Goal: Transaction & Acquisition: Purchase product/service

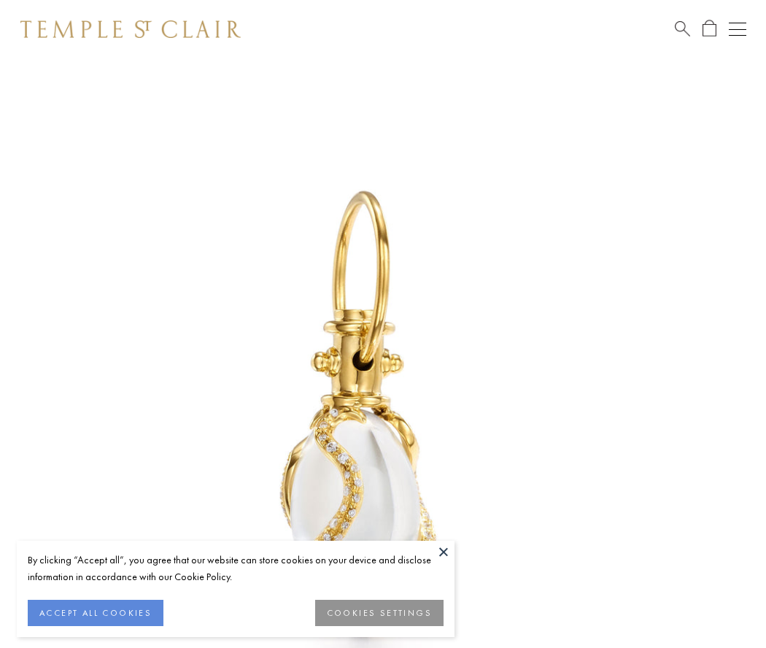
scroll to position [6, 0]
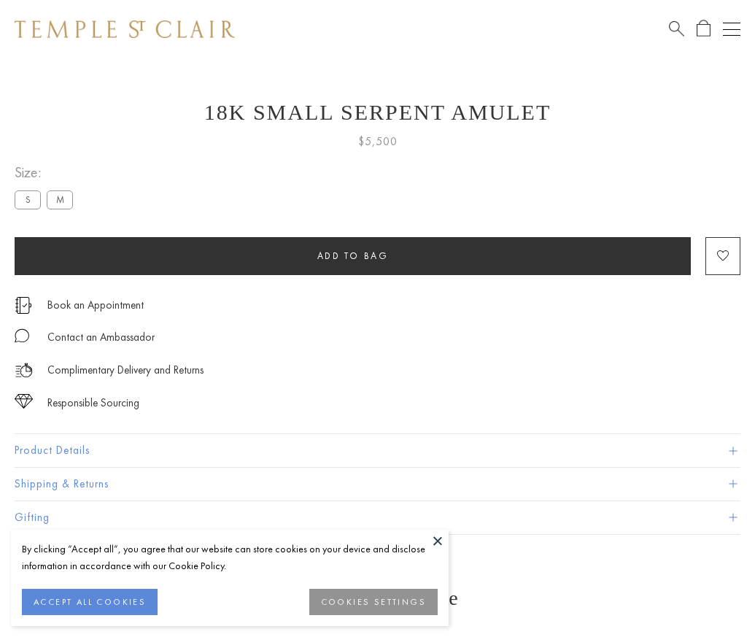
click at [352, 255] on span "Add to bag" at bounding box center [352, 255] width 71 height 12
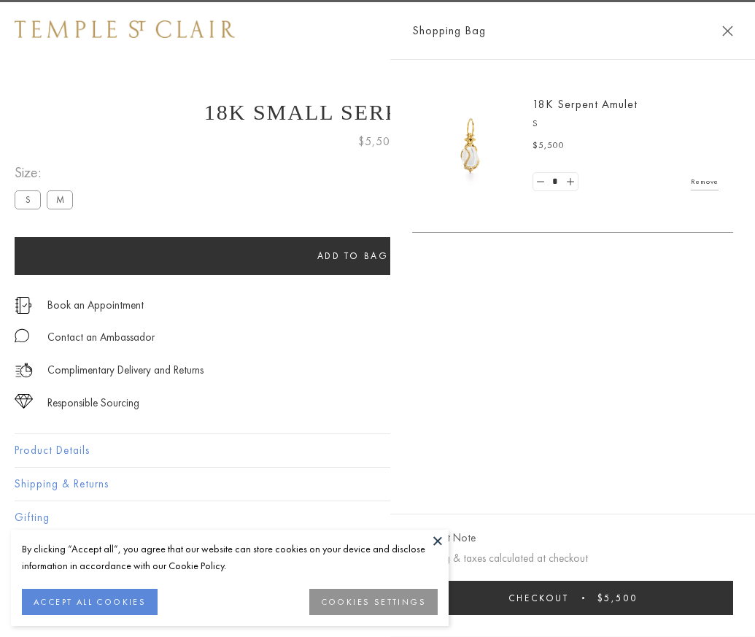
click at [733, 608] on button "Checkout $5,500" at bounding box center [572, 598] width 321 height 34
